Goal: Information Seeking & Learning: Learn about a topic

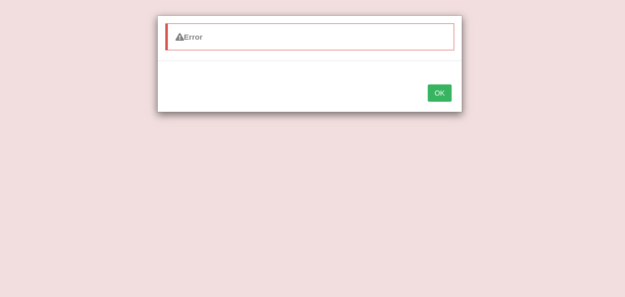
click at [443, 90] on button "OK" at bounding box center [439, 92] width 23 height 17
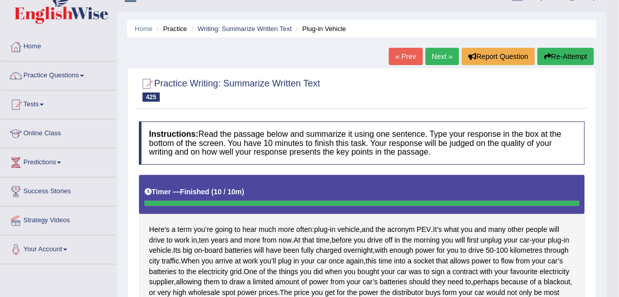
scroll to position [8, 0]
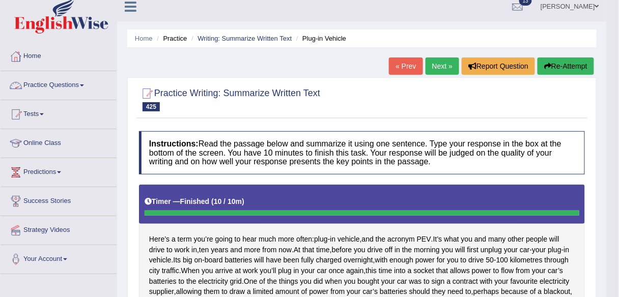
click at [72, 84] on link "Practice Questions" at bounding box center [59, 83] width 116 height 25
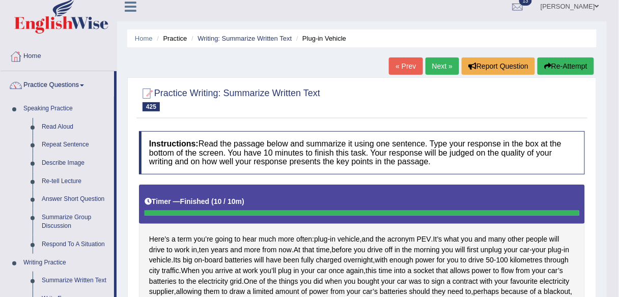
click at [62, 180] on link "Re-tell Lecture" at bounding box center [75, 181] width 77 height 18
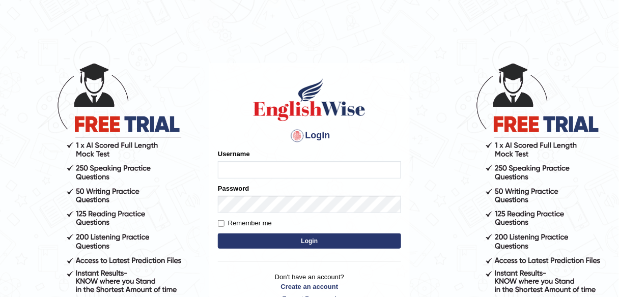
type input "alexa_"
click at [296, 240] on button "Login" at bounding box center [309, 241] width 183 height 15
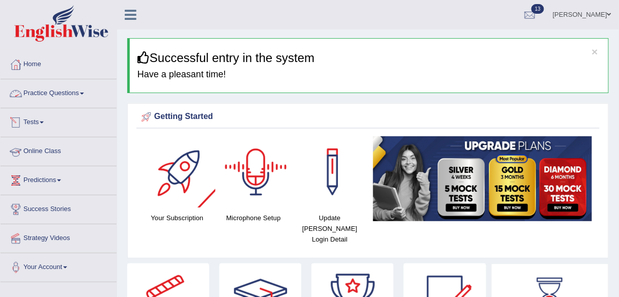
click at [56, 94] on link "Practice Questions" at bounding box center [59, 91] width 116 height 25
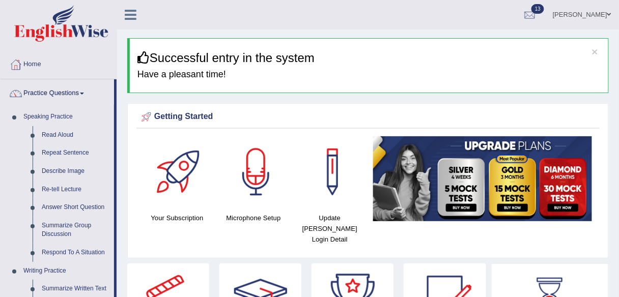
click at [68, 188] on link "Re-tell Lecture" at bounding box center [75, 190] width 77 height 18
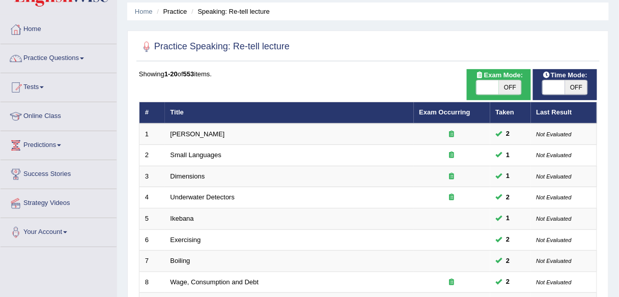
scroll to position [27, 0]
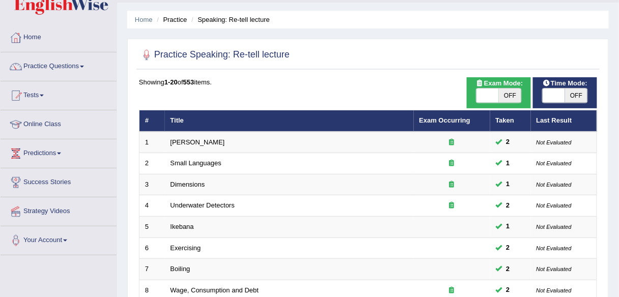
click at [516, 96] on span "OFF" at bounding box center [510, 96] width 22 height 14
checkbox input "true"
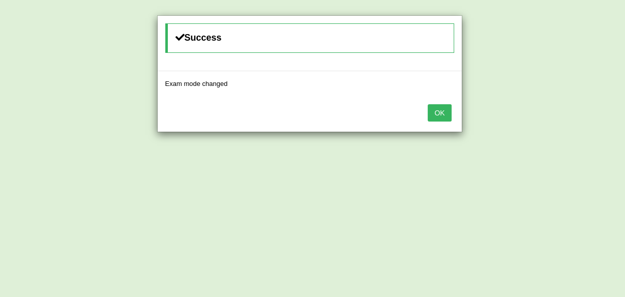
click at [448, 119] on button "OK" at bounding box center [439, 112] width 23 height 17
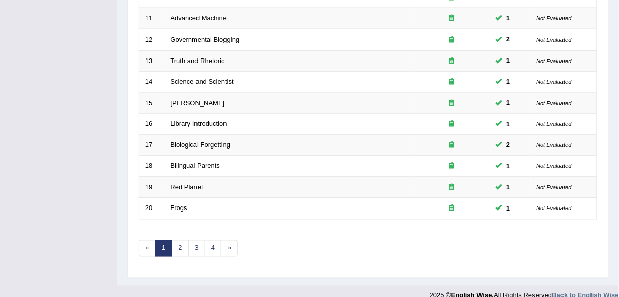
scroll to position [372, 0]
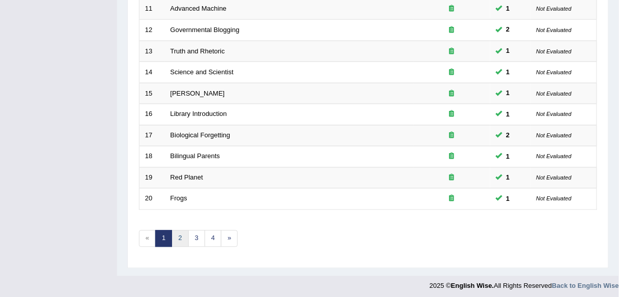
click at [185, 238] on link "2" at bounding box center [179, 238] width 17 height 17
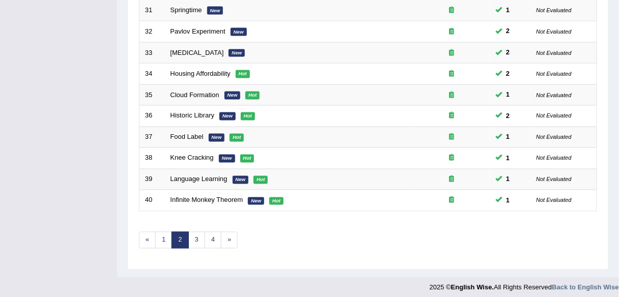
scroll to position [372, 0]
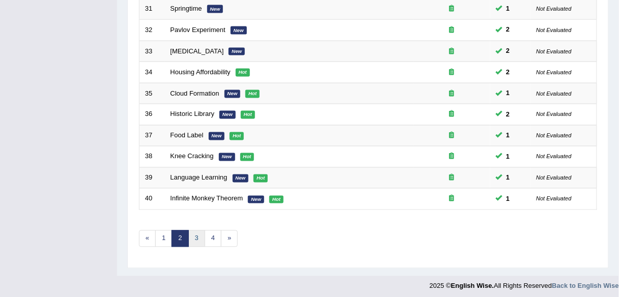
click at [201, 235] on link "3" at bounding box center [196, 238] width 17 height 17
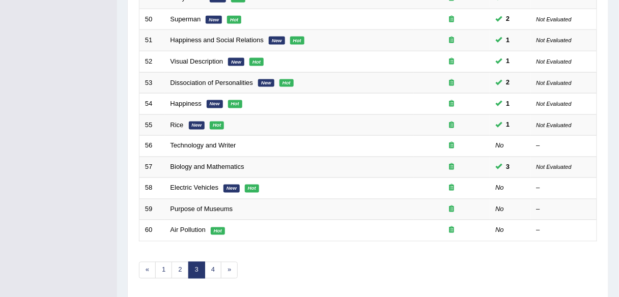
scroll to position [372, 0]
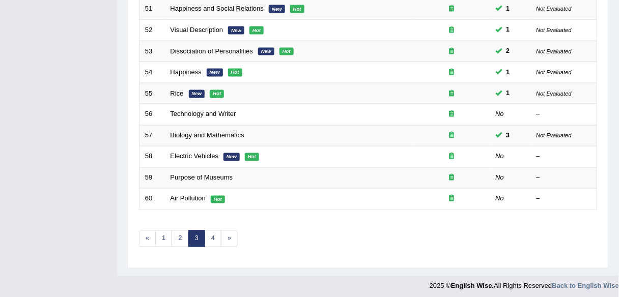
click at [196, 112] on link "Technology and Writer" at bounding box center [203, 114] width 66 height 8
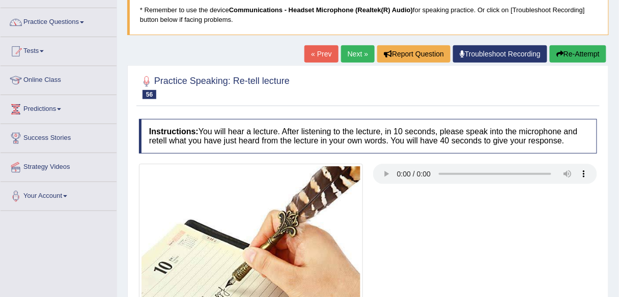
scroll to position [239, 0]
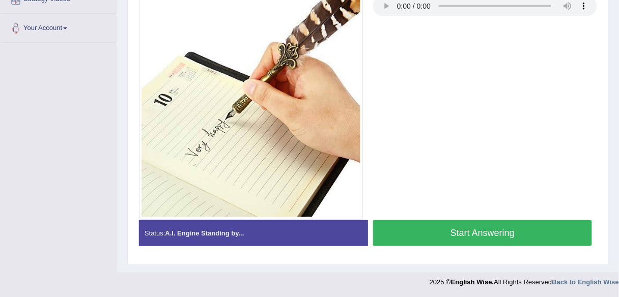
click at [409, 229] on button "Start Answering" at bounding box center [482, 233] width 219 height 26
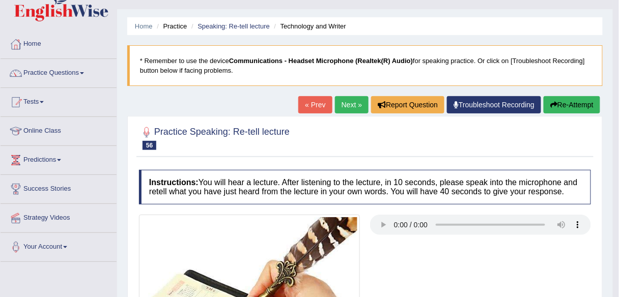
scroll to position [0, 0]
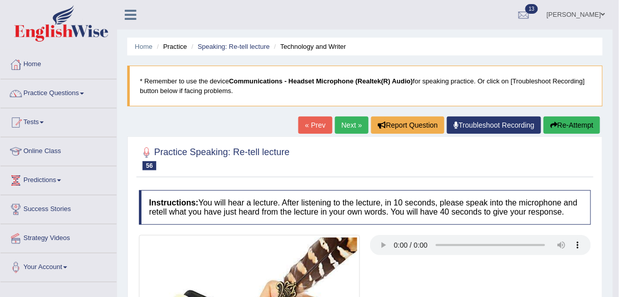
click at [354, 127] on link "Next »" at bounding box center [352, 124] width 34 height 17
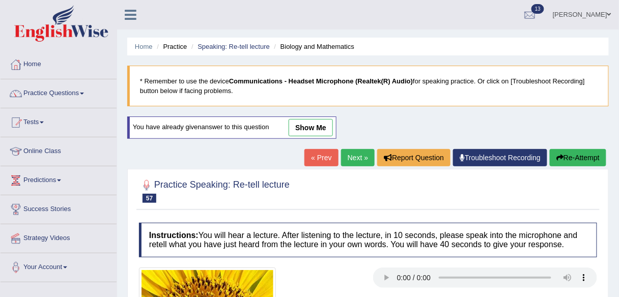
click at [354, 153] on link "Next »" at bounding box center [358, 157] width 34 height 17
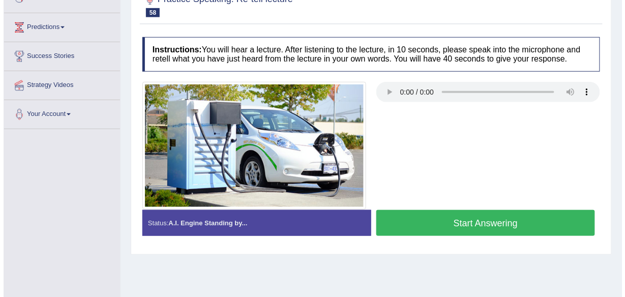
scroll to position [155, 0]
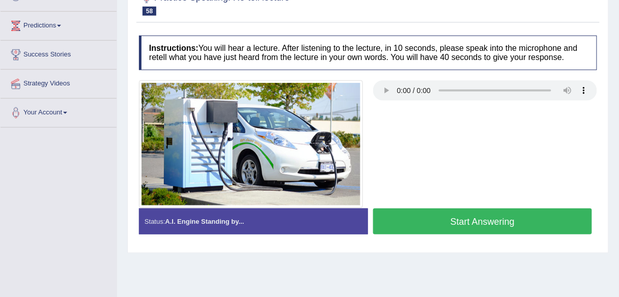
click at [408, 221] on button "Start Answering" at bounding box center [482, 222] width 219 height 26
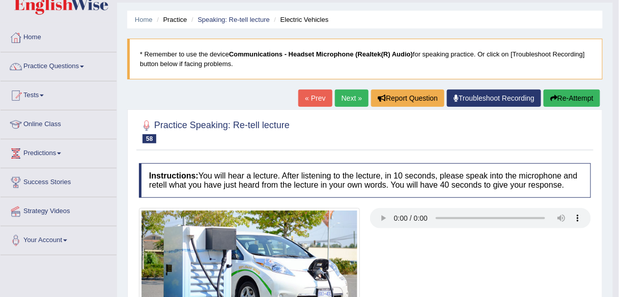
scroll to position [0, 0]
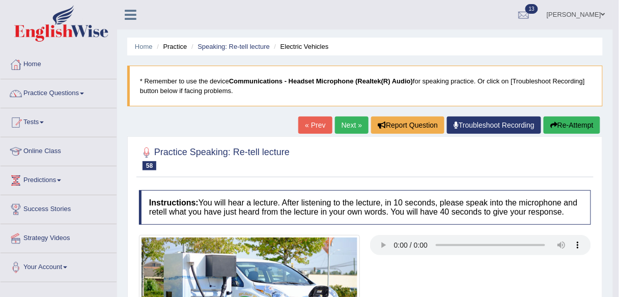
click at [556, 127] on button "Re-Attempt" at bounding box center [571, 124] width 56 height 17
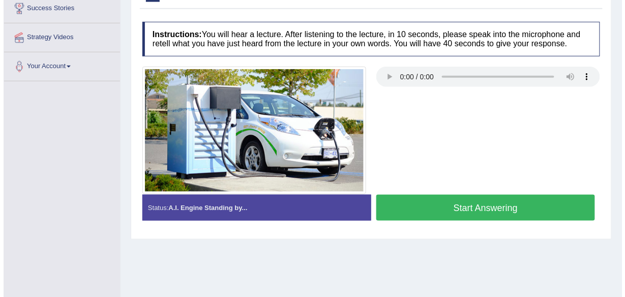
scroll to position [201, 0]
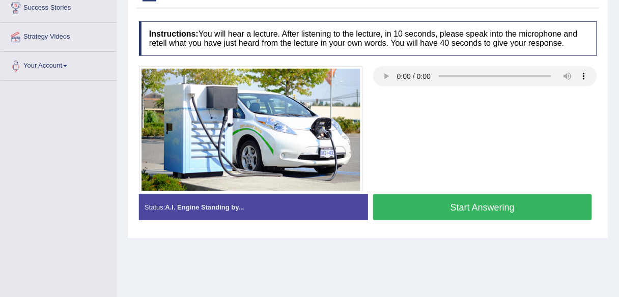
click at [440, 203] on button "Start Answering" at bounding box center [482, 207] width 219 height 26
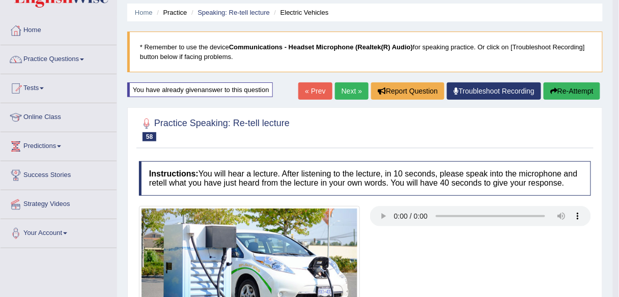
scroll to position [0, 0]
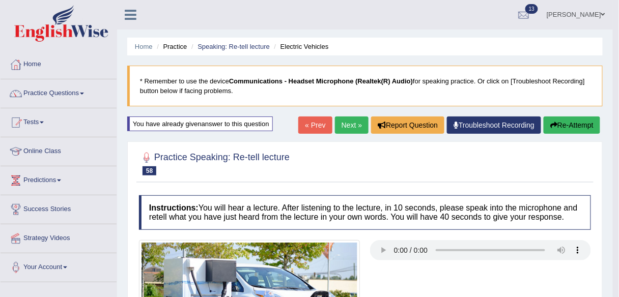
click at [345, 128] on link "Next »" at bounding box center [352, 124] width 34 height 17
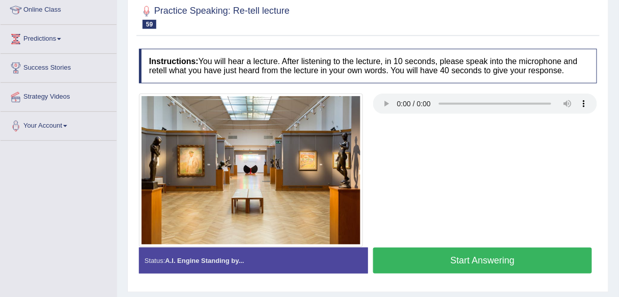
scroll to position [142, 0]
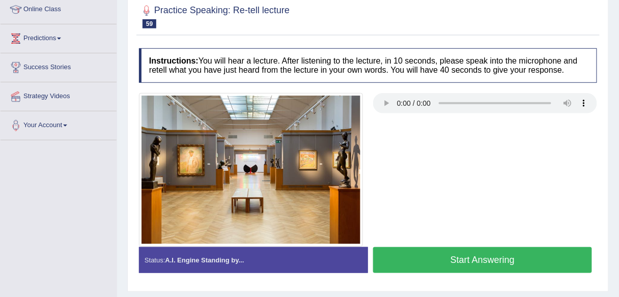
click at [424, 257] on button "Start Answering" at bounding box center [482, 260] width 219 height 26
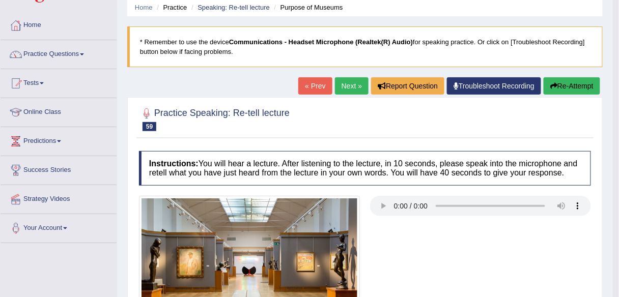
scroll to position [0, 0]
